Goal: Transaction & Acquisition: Purchase product/service

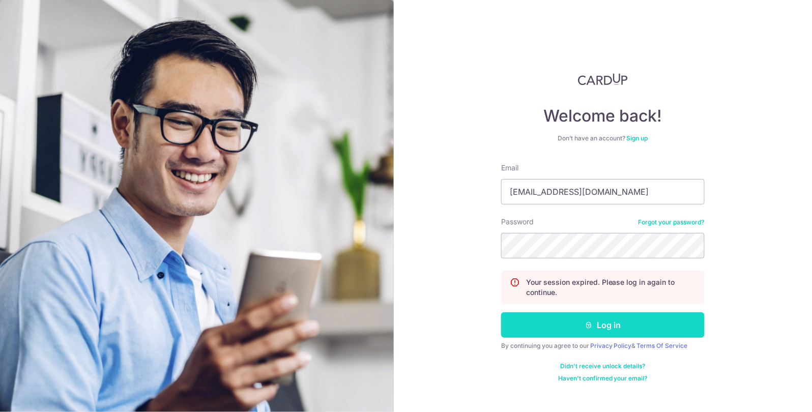
click at [636, 318] on button "Log in" at bounding box center [603, 324] width 204 height 25
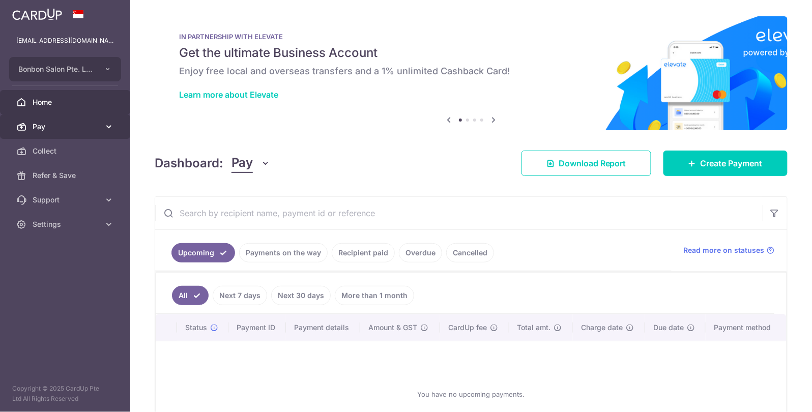
click at [102, 127] on link "Pay" at bounding box center [65, 126] width 130 height 24
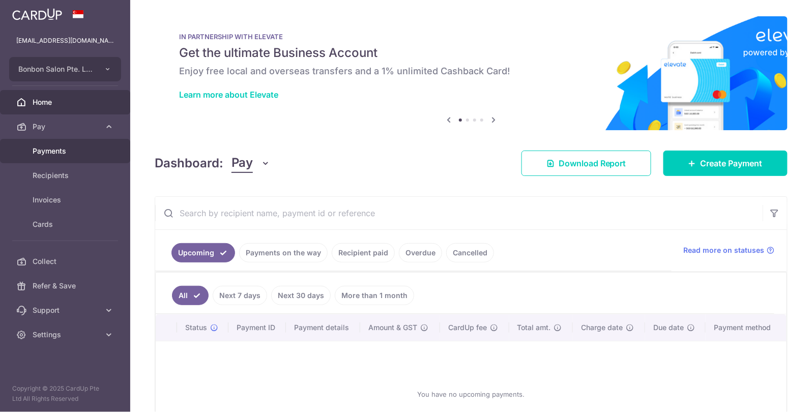
click at [83, 150] on span "Payments" at bounding box center [66, 151] width 67 height 10
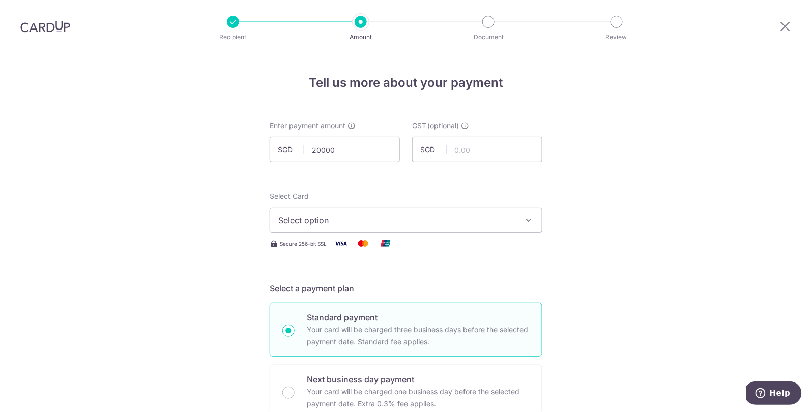
click at [353, 148] on input "20000" at bounding box center [335, 149] width 130 height 25
type input "20,000.00"
click at [410, 221] on span "Select option" at bounding box center [396, 220] width 237 height 12
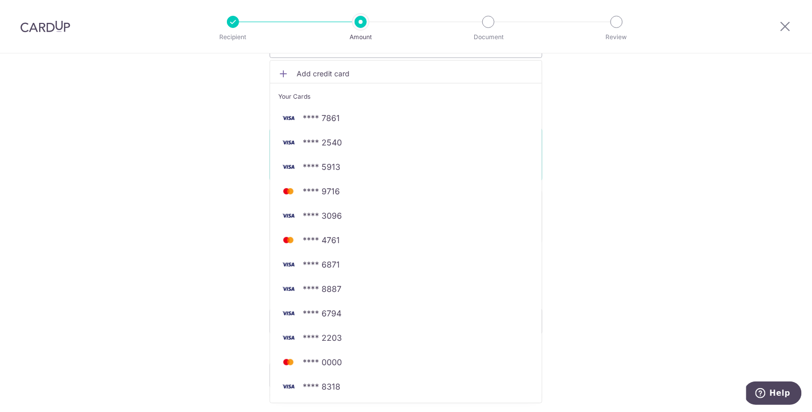
scroll to position [184, 0]
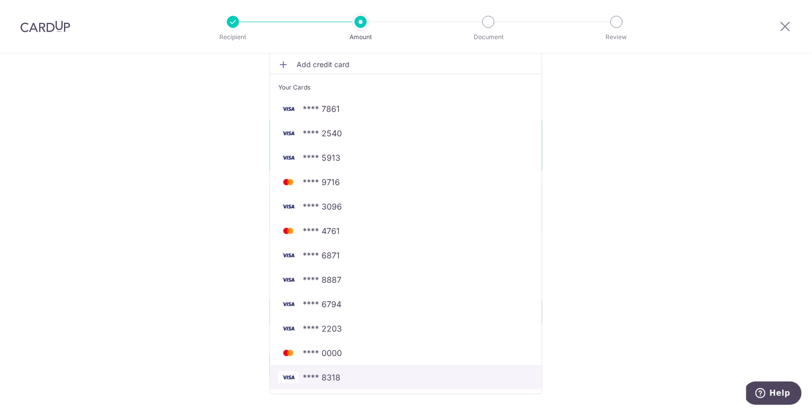
click at [303, 378] on span "**** 8318" at bounding box center [322, 377] width 38 height 12
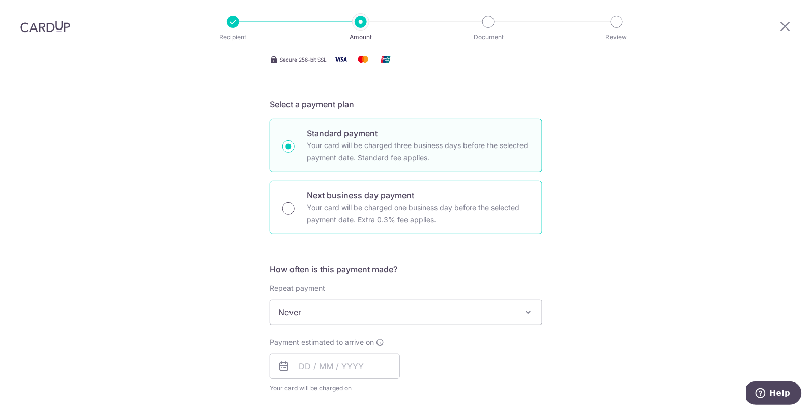
click at [287, 207] on input "Next business day payment Your card will be charged one business day before the…" at bounding box center [288, 208] width 12 height 12
radio input "true"
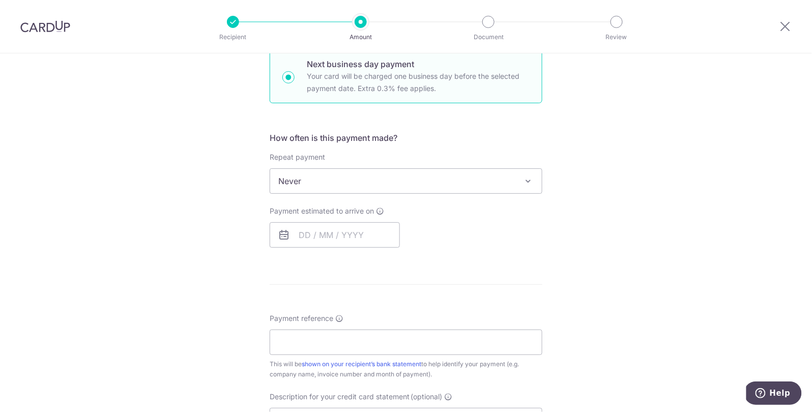
scroll to position [316, 0]
click at [296, 235] on input "text" at bounding box center [335, 233] width 130 height 25
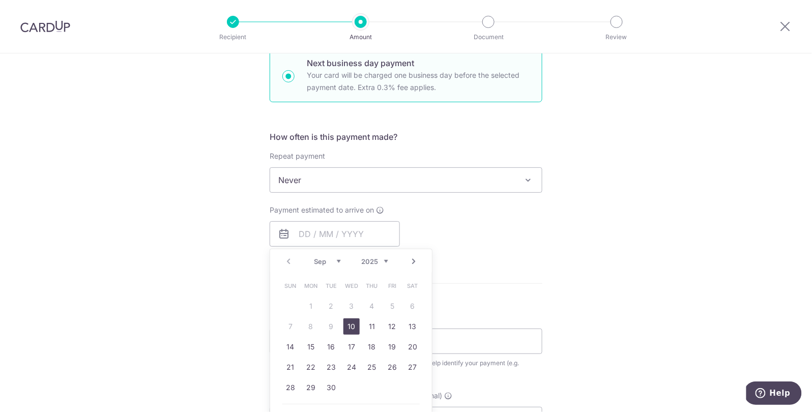
click at [350, 325] on link "10" at bounding box center [351, 327] width 16 height 16
type input "[DATE]"
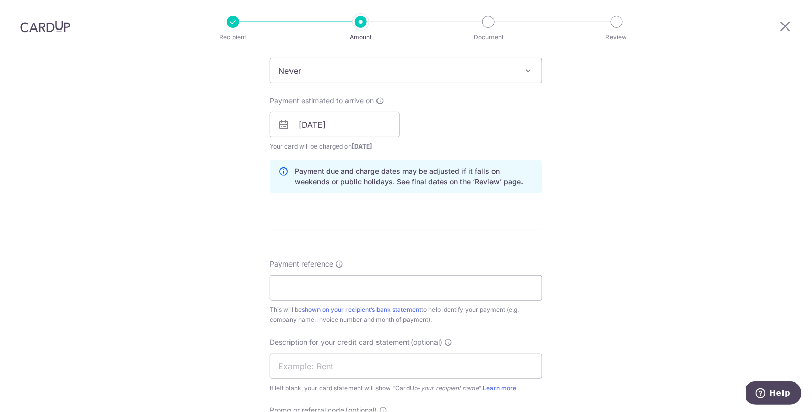
scroll to position [429, 0]
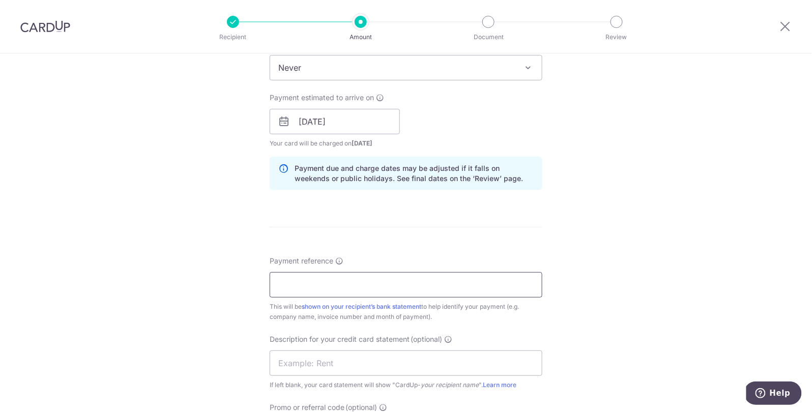
click at [297, 287] on input "Payment reference" at bounding box center [406, 284] width 273 height 25
type input "supplier invoice"
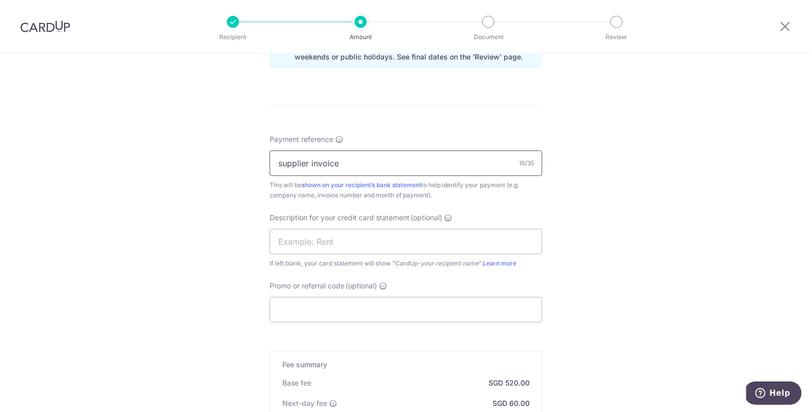
scroll to position [551, 0]
click at [370, 312] on input "Promo or referral code (optional)" at bounding box center [406, 309] width 273 height 25
type input "JEN175"
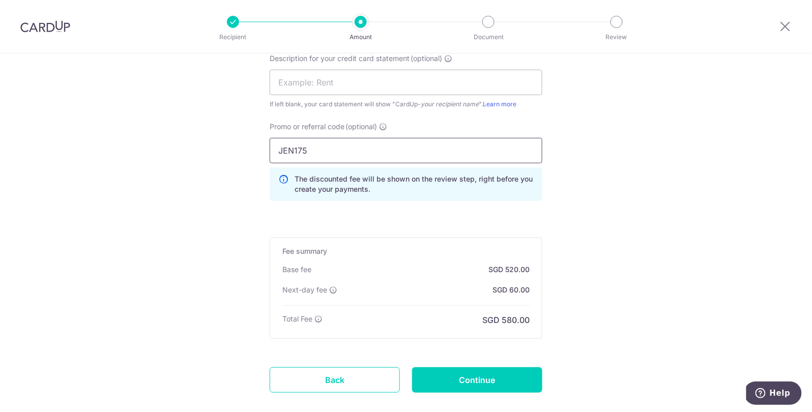
scroll to position [710, 0]
click at [477, 380] on input "Continue" at bounding box center [477, 379] width 130 height 25
type input "Create Schedule"
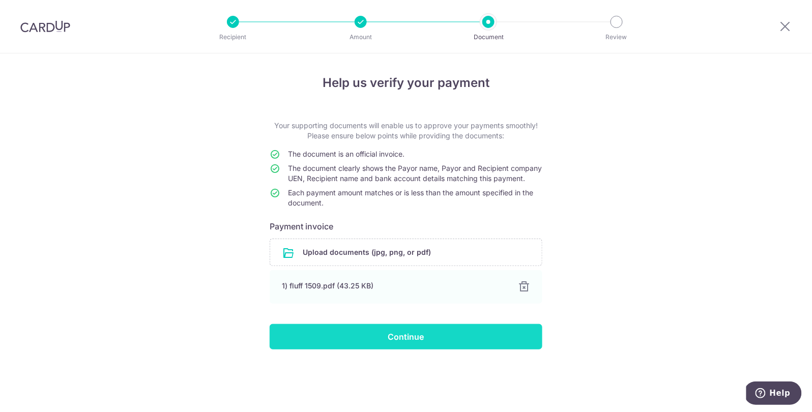
click at [387, 345] on input "Continue" at bounding box center [406, 336] width 273 height 25
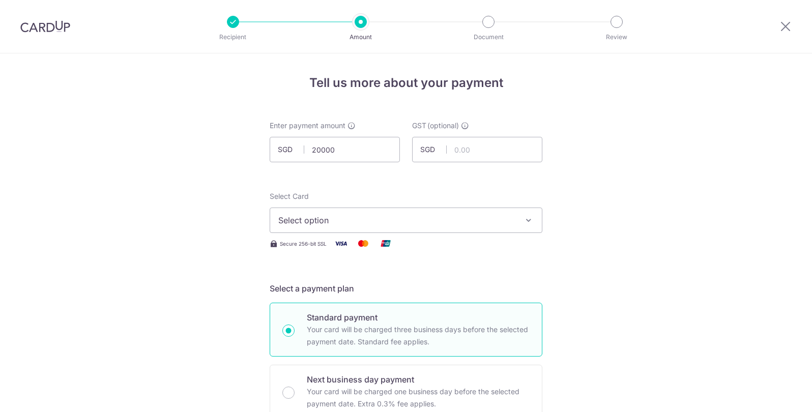
click button "Add Card" at bounding box center [0, 0] width 0 height 0
click at [448, 194] on div "Select Card Select option Add credit card Your Cards **** 7861 **** 2540 **** 5…" at bounding box center [406, 212] width 273 height 42
type input "20,000.00"
click at [439, 220] on span "Select option" at bounding box center [396, 220] width 237 height 12
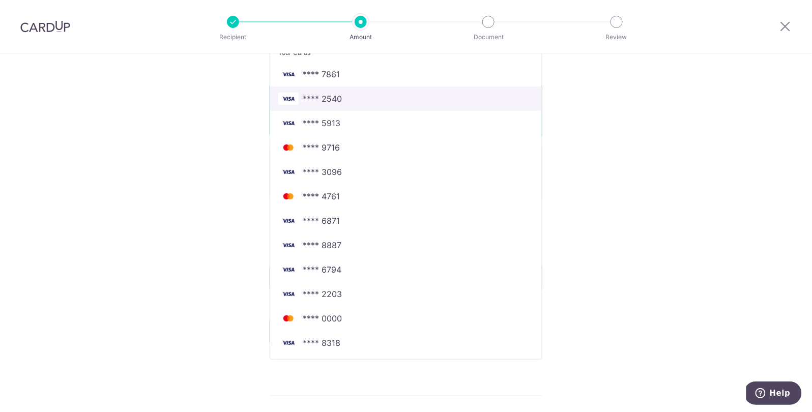
scroll to position [219, 0]
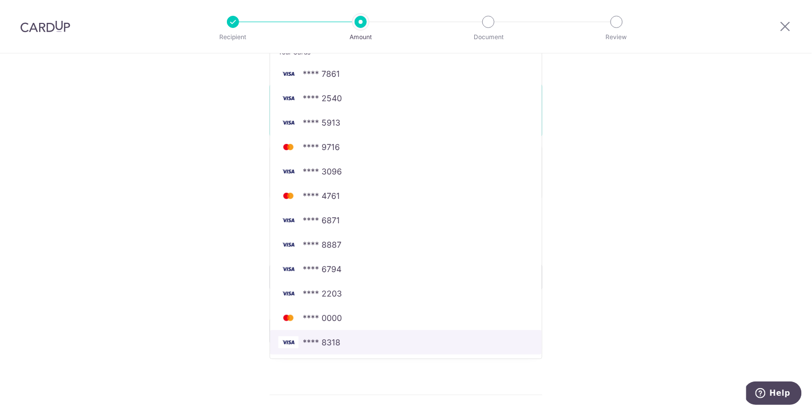
click at [387, 335] on link "**** 8318" at bounding box center [406, 342] width 272 height 24
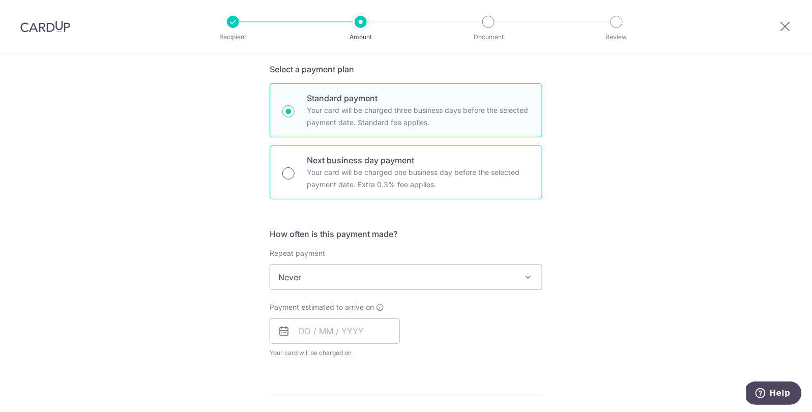
click at [288, 173] on input "Next business day payment Your card will be charged one business day before the…" at bounding box center [288, 173] width 12 height 12
radio input "true"
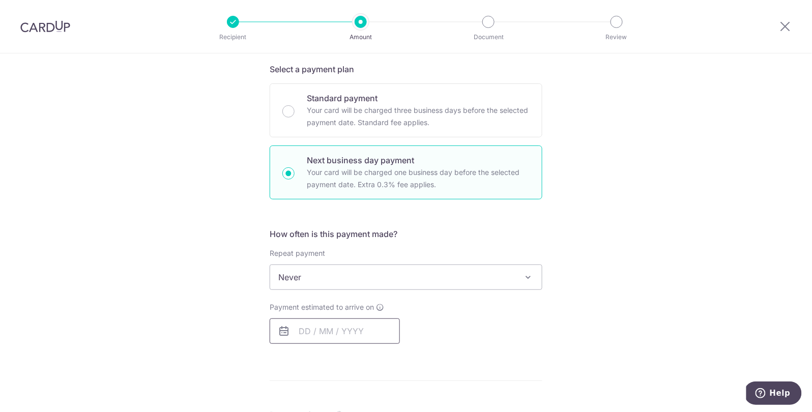
click at [295, 331] on input "text" at bounding box center [335, 331] width 130 height 25
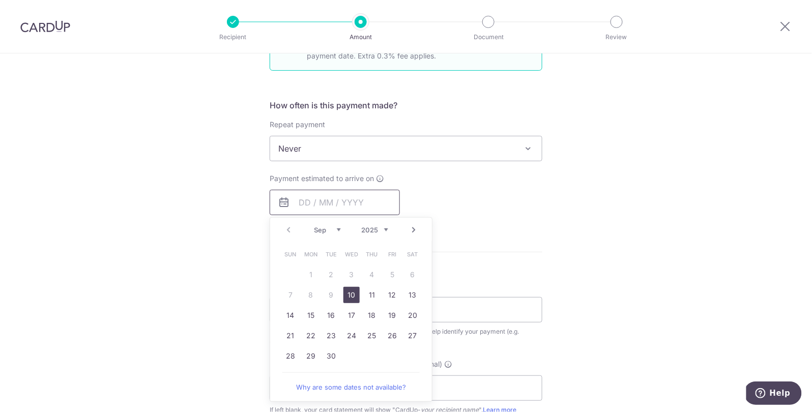
scroll to position [349, 0]
click at [348, 290] on link "10" at bounding box center [351, 294] width 16 height 16
type input "[DATE]"
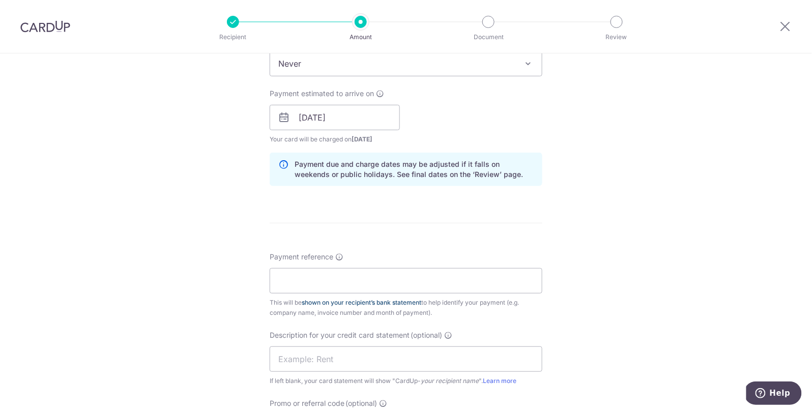
scroll to position [441, 0]
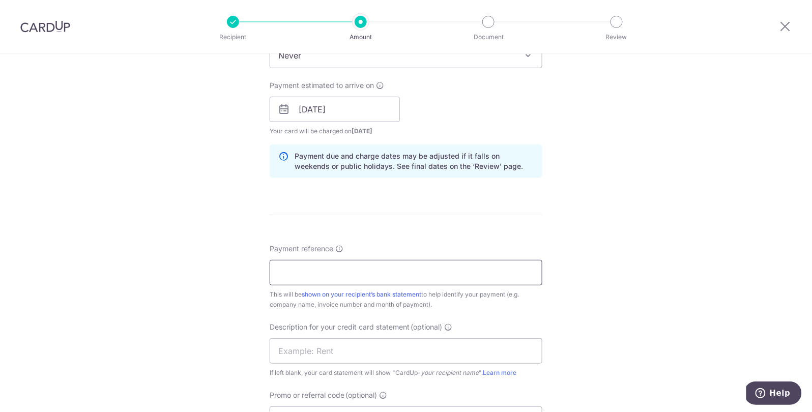
click at [375, 274] on input "Payment reference" at bounding box center [406, 272] width 273 height 25
type input "supplier invoice"
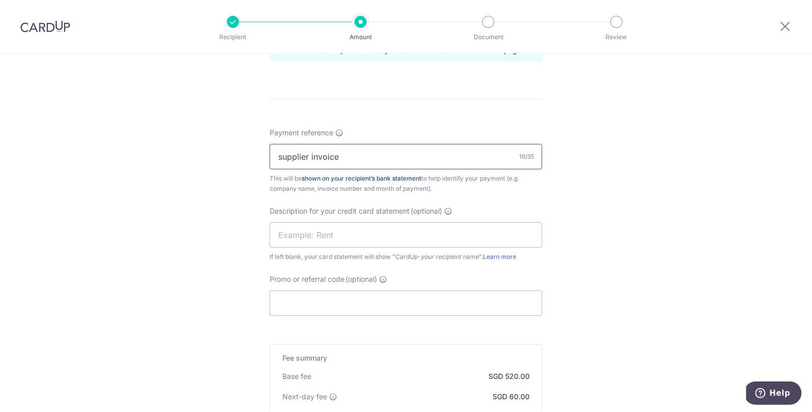
scroll to position [558, 0]
click at [392, 299] on input "Promo or referral code (optional)" at bounding box center [406, 302] width 273 height 25
type input "JEN175"
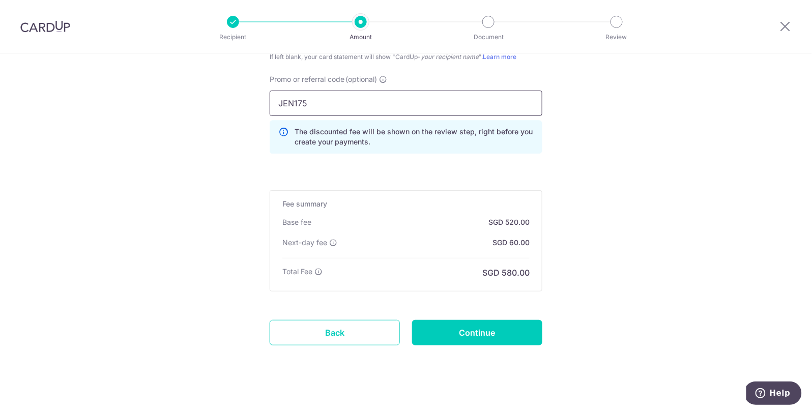
scroll to position [767, 0]
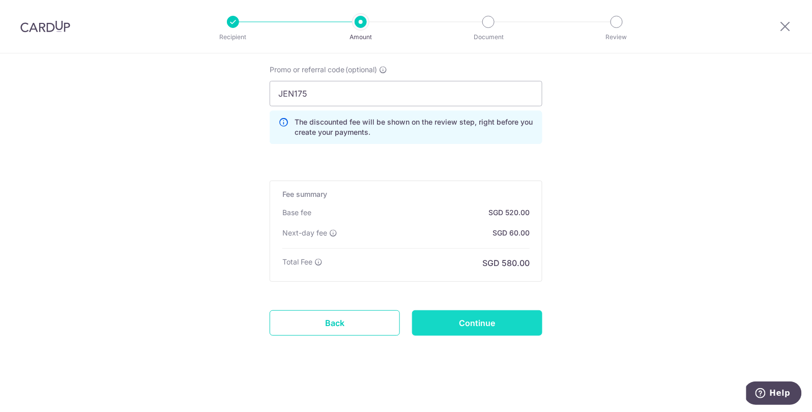
click at [502, 315] on input "Continue" at bounding box center [477, 322] width 130 height 25
type input "Create Schedule"
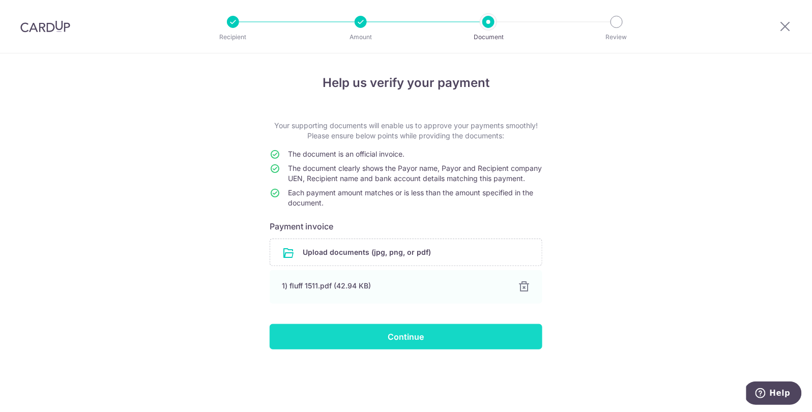
click at [358, 344] on input "Continue" at bounding box center [406, 336] width 273 height 25
